Goal: Navigation & Orientation: Find specific page/section

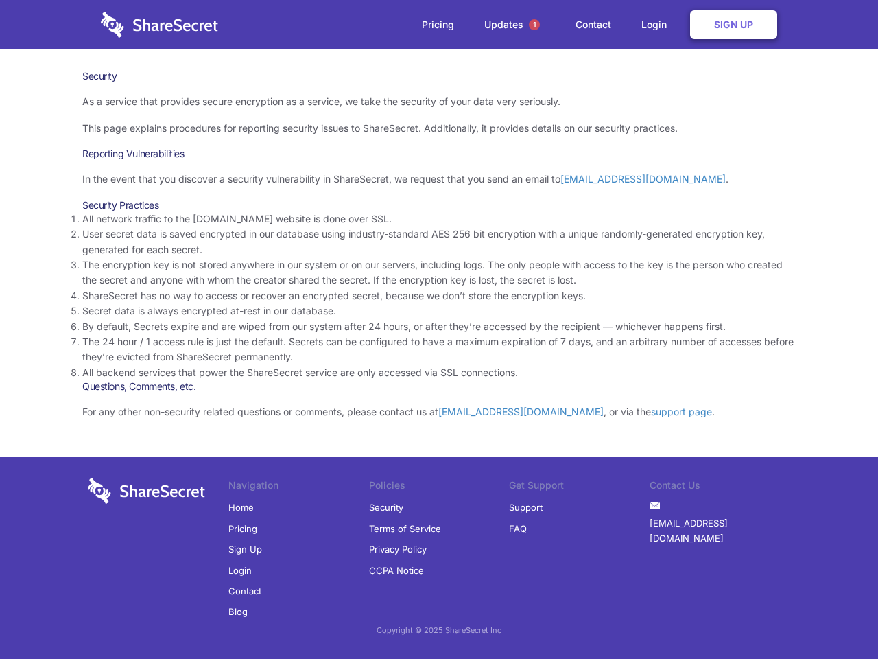
click at [439, 329] on li "By default, Secrets expire and are wiped from our system after 24 hours, or aft…" at bounding box center [439, 326] width 714 height 15
click at [535, 25] on span "1" at bounding box center [534, 24] width 11 height 11
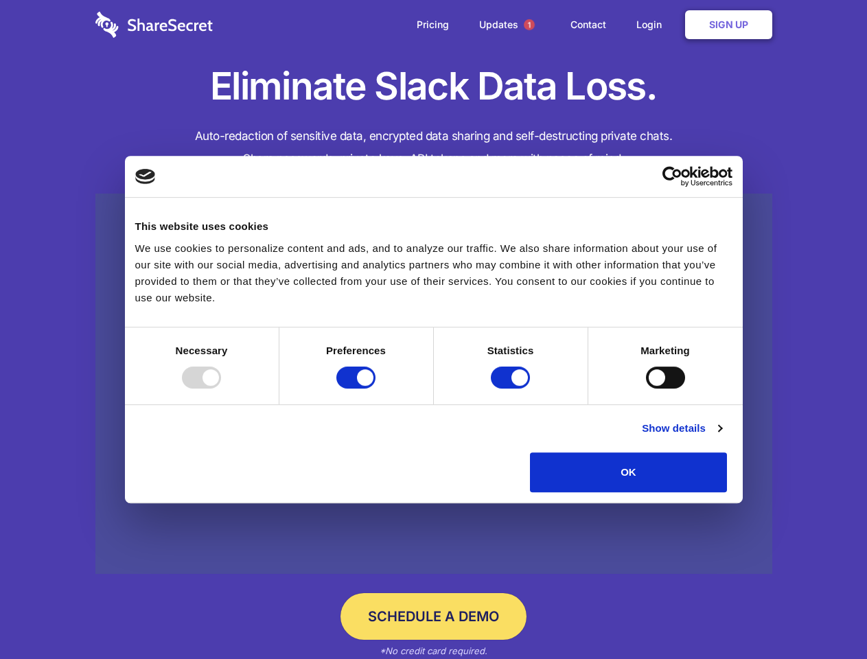
click at [221, 388] on div at bounding box center [201, 377] width 39 height 22
click at [375, 388] on input "Preferences" at bounding box center [355, 377] width 39 height 22
checkbox input "false"
click at [512, 388] on input "Statistics" at bounding box center [510, 377] width 39 height 22
checkbox input "false"
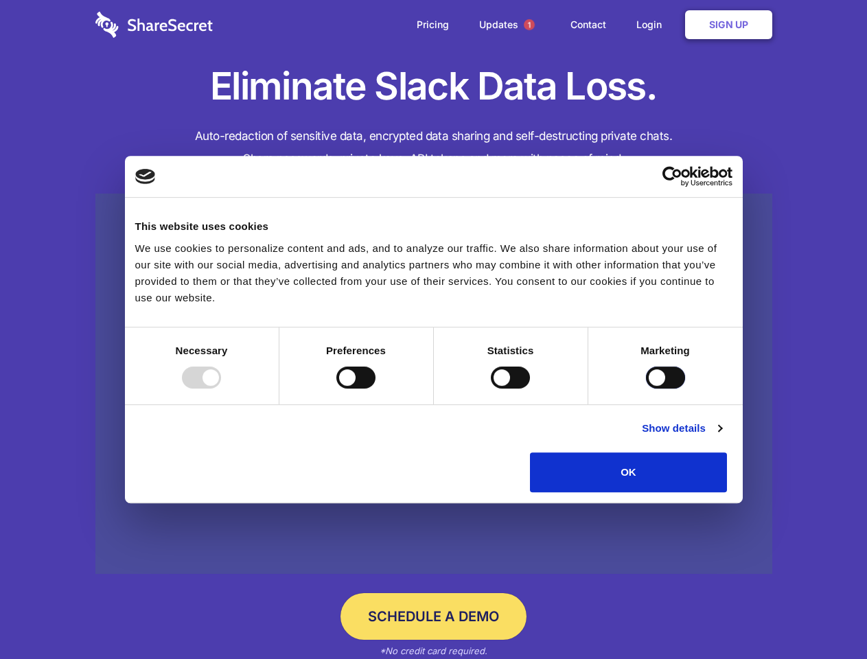
click at [646, 388] on input "Marketing" at bounding box center [665, 377] width 39 height 22
checkbox input "true"
click at [721, 436] on link "Show details" at bounding box center [682, 428] width 80 height 16
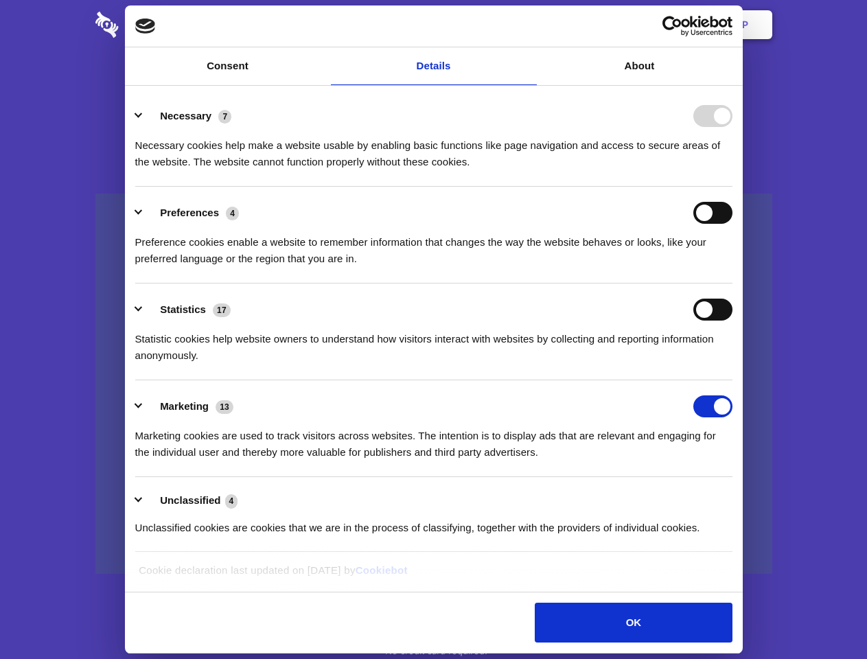
click at [732, 187] on li "Necessary 7 Necessary cookies help make a website usable by enabling basic func…" at bounding box center [433, 138] width 597 height 97
click at [528, 25] on span "1" at bounding box center [529, 24] width 11 height 11
